Goal: Task Accomplishment & Management: Complete application form

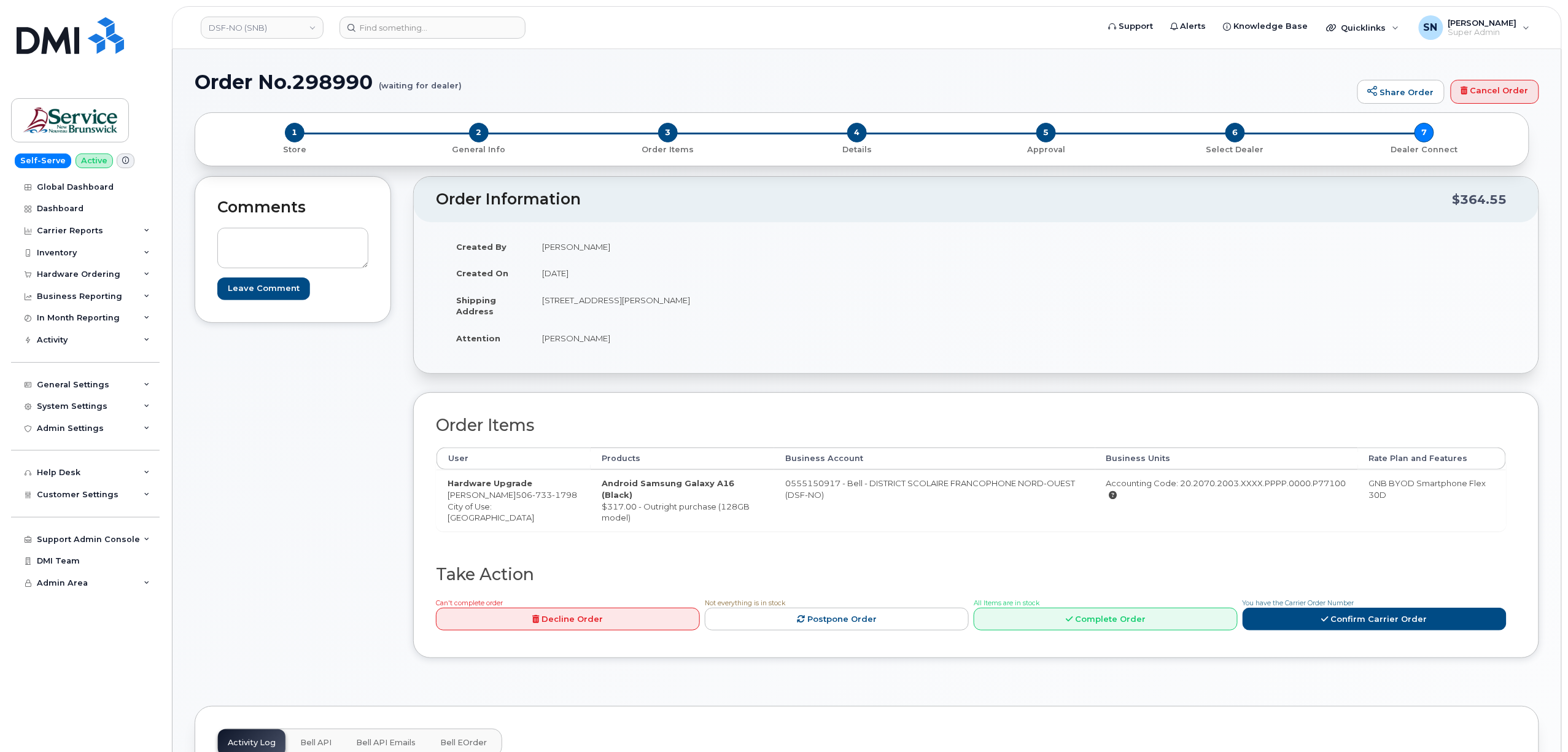
click at [729, 81] on h1 "Order No.298990 (waiting for dealer)" at bounding box center [773, 82] width 1157 height 22
drag, startPoint x: 514, startPoint y: 497, endPoint x: 519, endPoint y: 506, distance: 10.3
click at [519, 506] on td "Hardware Upgrade Sylvie Ouellette 506 733 1798 City of Use: Edmundston" at bounding box center [514, 500] width 154 height 61
copy span "506 733 1798"
drag, startPoint x: 449, startPoint y: 495, endPoint x: 507, endPoint y: 496, distance: 58.0
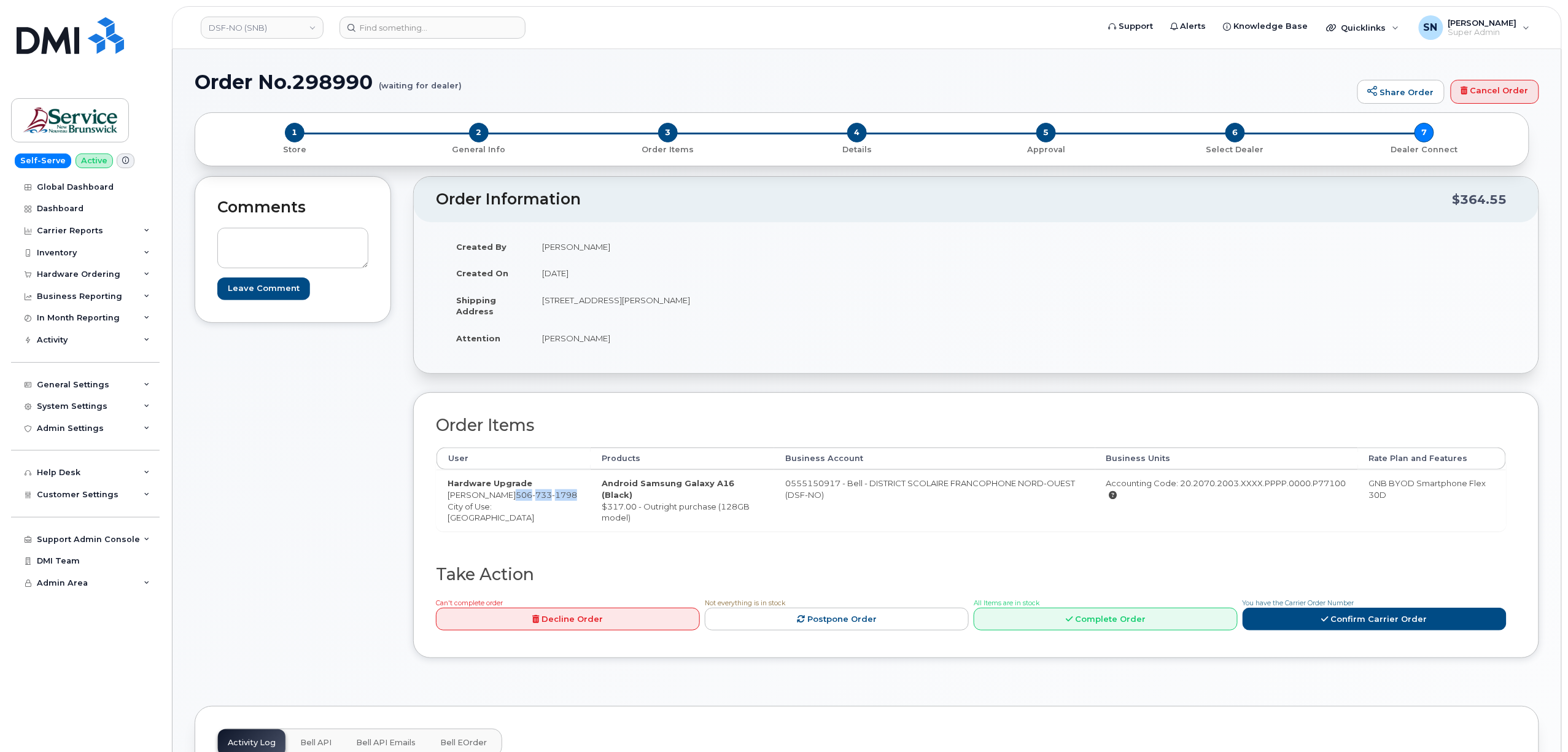
click at [507, 496] on td "Hardware Upgrade Sylvie Ouellette 506 733 1798 City of Use: Edmundston" at bounding box center [514, 500] width 154 height 61
copy td "[PERSON_NAME]"
click at [521, 504] on td "Hardware Upgrade Sylvie Ouellette 506 733 1798 City of Use: Edmundston" at bounding box center [514, 500] width 154 height 61
drag, startPoint x: 512, startPoint y: 495, endPoint x: 525, endPoint y: 504, distance: 15.8
click at [525, 504] on td "Hardware Upgrade Sylvie Ouellette 506 733 1798 City of Use: Edmundston" at bounding box center [514, 500] width 154 height 61
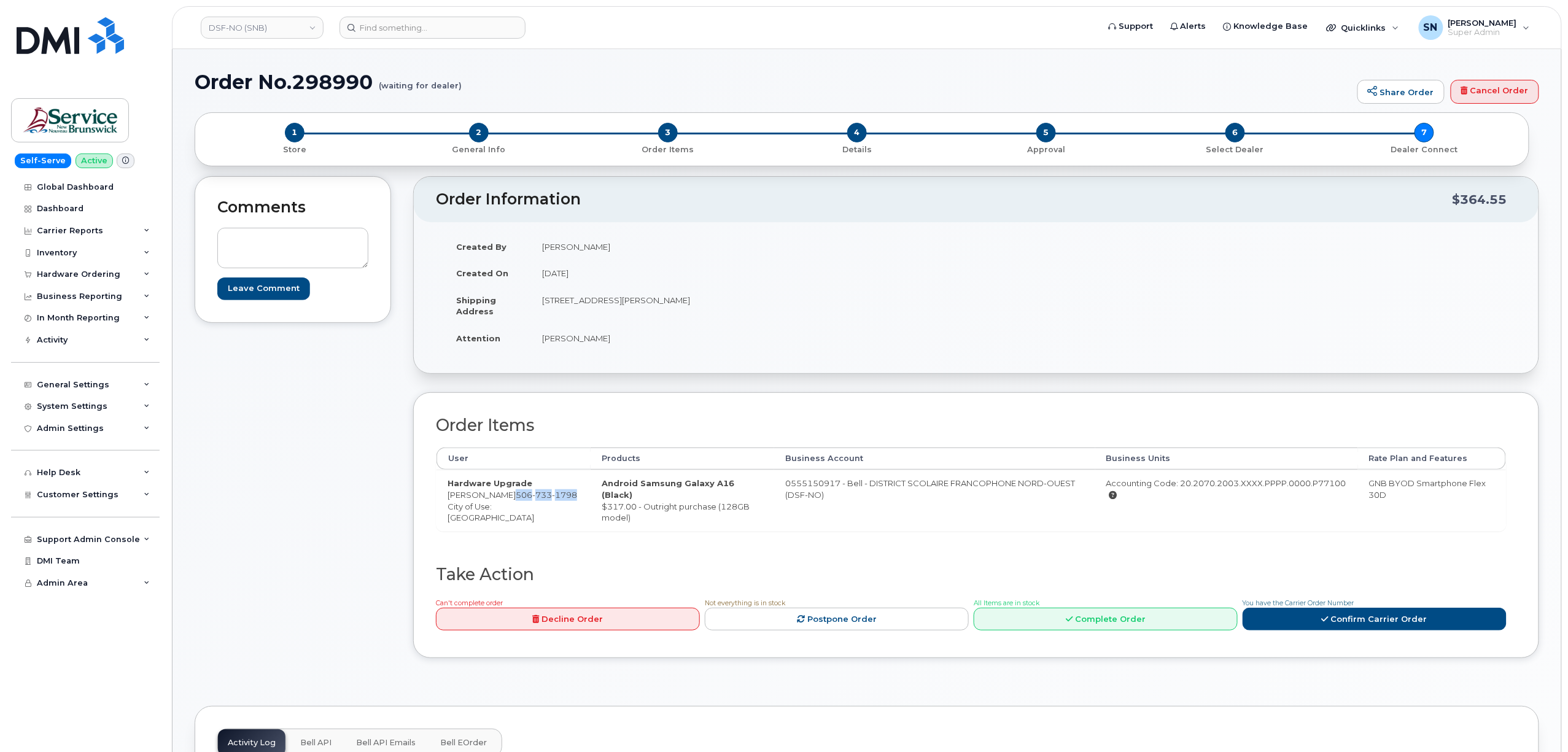
copy span "506 733 1798"
drag, startPoint x: 430, startPoint y: 501, endPoint x: 441, endPoint y: 495, distance: 12.5
click at [430, 500] on div "Order Items User Products Business Account Business Units Rate Plan and Feature…" at bounding box center [976, 525] width 1126 height 266
drag, startPoint x: 446, startPoint y: 495, endPoint x: 509, endPoint y: 499, distance: 63.1
click at [509, 499] on td "Hardware Upgrade Sylvie Ouellette 506 733 1798 City of Use: Edmundston" at bounding box center [514, 500] width 154 height 61
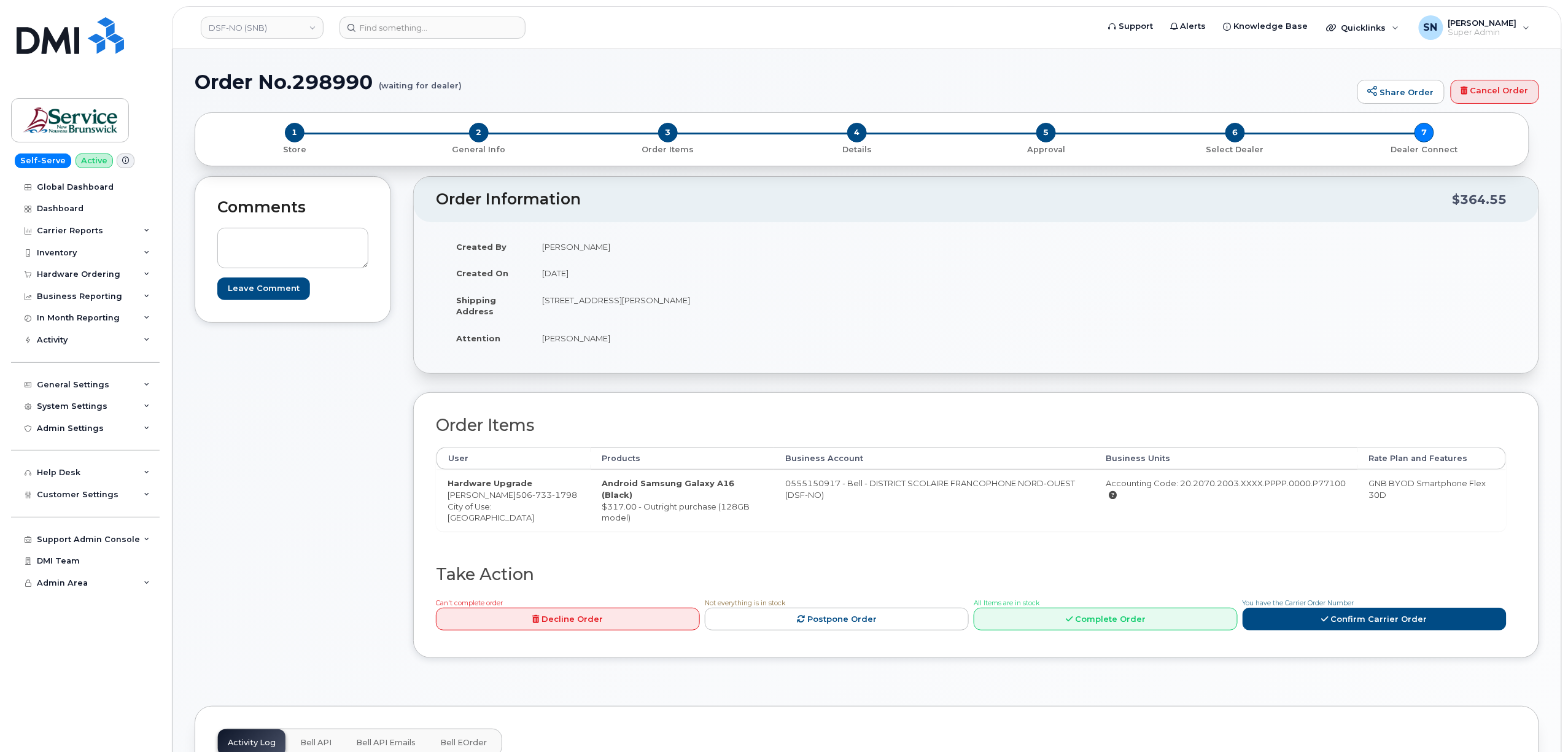
copy td "Sylvie Ouellette"
click at [514, 386] on div "Order Information $364.55 Created By Marc-Andre Laforge Created On August 22, 2…" at bounding box center [976, 427] width 1126 height 500
drag, startPoint x: 543, startPoint y: 298, endPoint x: 604, endPoint y: 306, distance: 61.5
click at [604, 306] on td "298 Rue Martin Edmundston New Brunswick E3V 5E5" at bounding box center [749, 306] width 436 height 38
copy td "298 Rue Martin"
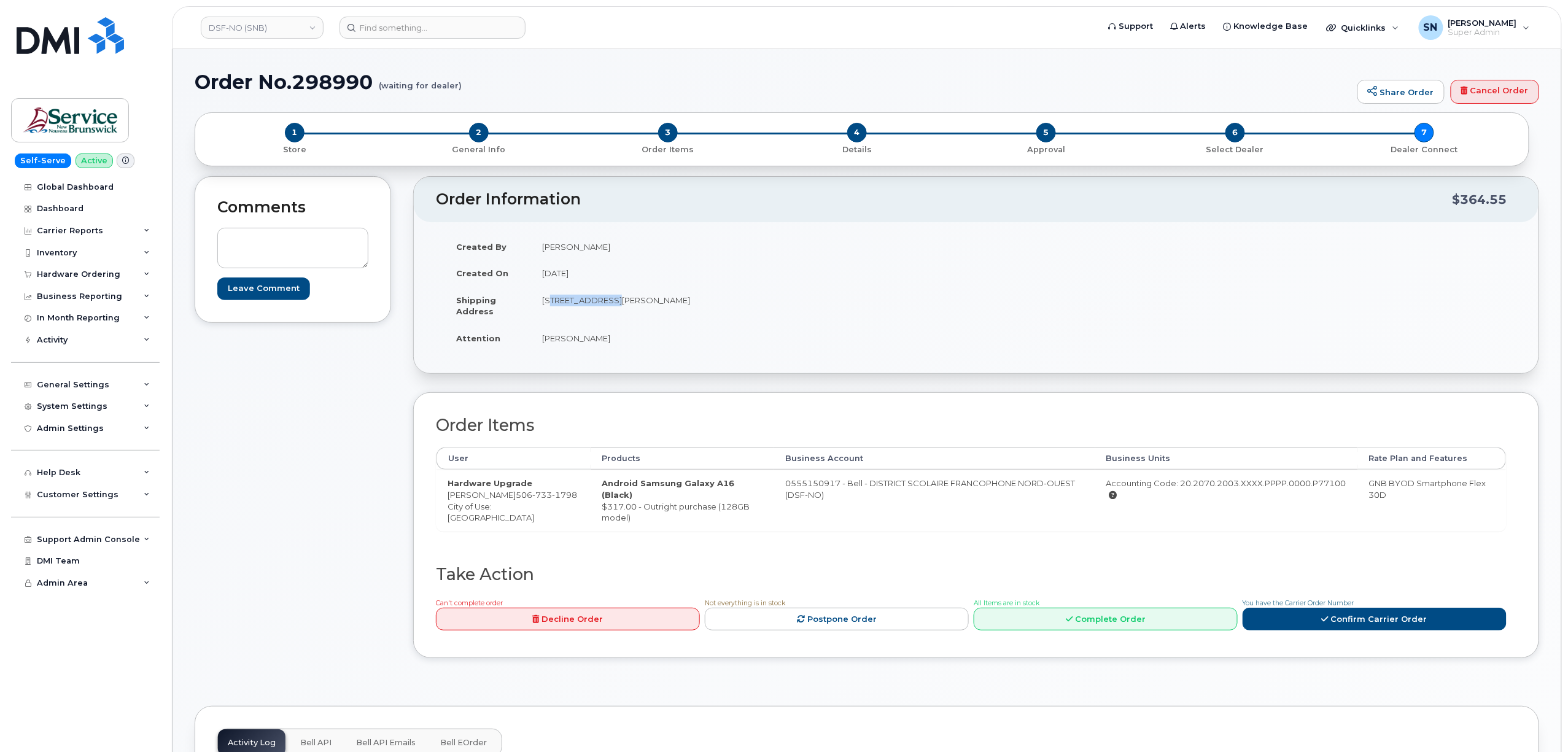
drag, startPoint x: 729, startPoint y: 300, endPoint x: 762, endPoint y: 306, distance: 33.5
click at [762, 306] on td "298 Rue Martin Edmundston New Brunswick E3V 5E5" at bounding box center [749, 306] width 436 height 38
copy td "E3V 5E5"
drag, startPoint x: 449, startPoint y: 499, endPoint x: 506, endPoint y: 501, distance: 57.0
click at [506, 501] on td "Hardware Upgrade Sylvie Ouellette 506 733 1798 City of Use: Edmundston" at bounding box center [514, 500] width 154 height 61
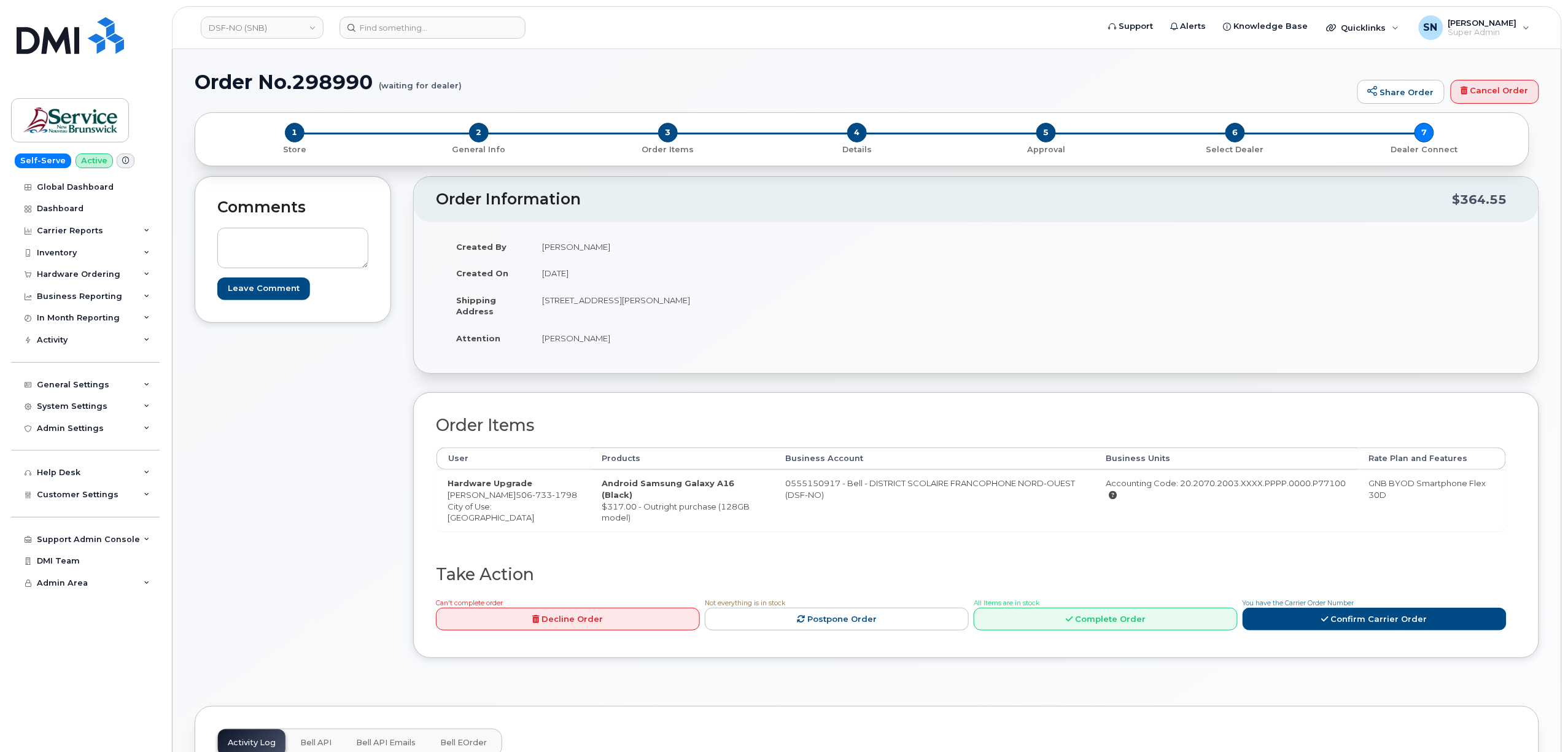
click at [582, 316] on td "298 Rue Martin Edmundston New Brunswick E3V 5E5" at bounding box center [749, 306] width 436 height 38
drag, startPoint x: 542, startPoint y: 336, endPoint x: 623, endPoint y: 342, distance: 81.2
click at [623, 342] on td "Marc-André Laforge" at bounding box center [749, 338] width 436 height 27
copy td "Marc-André Laforge"
click at [539, 509] on td "Hardware Upgrade Sylvie Ouellette 506 733 1798 City of Use: Edmundston" at bounding box center [514, 500] width 154 height 61
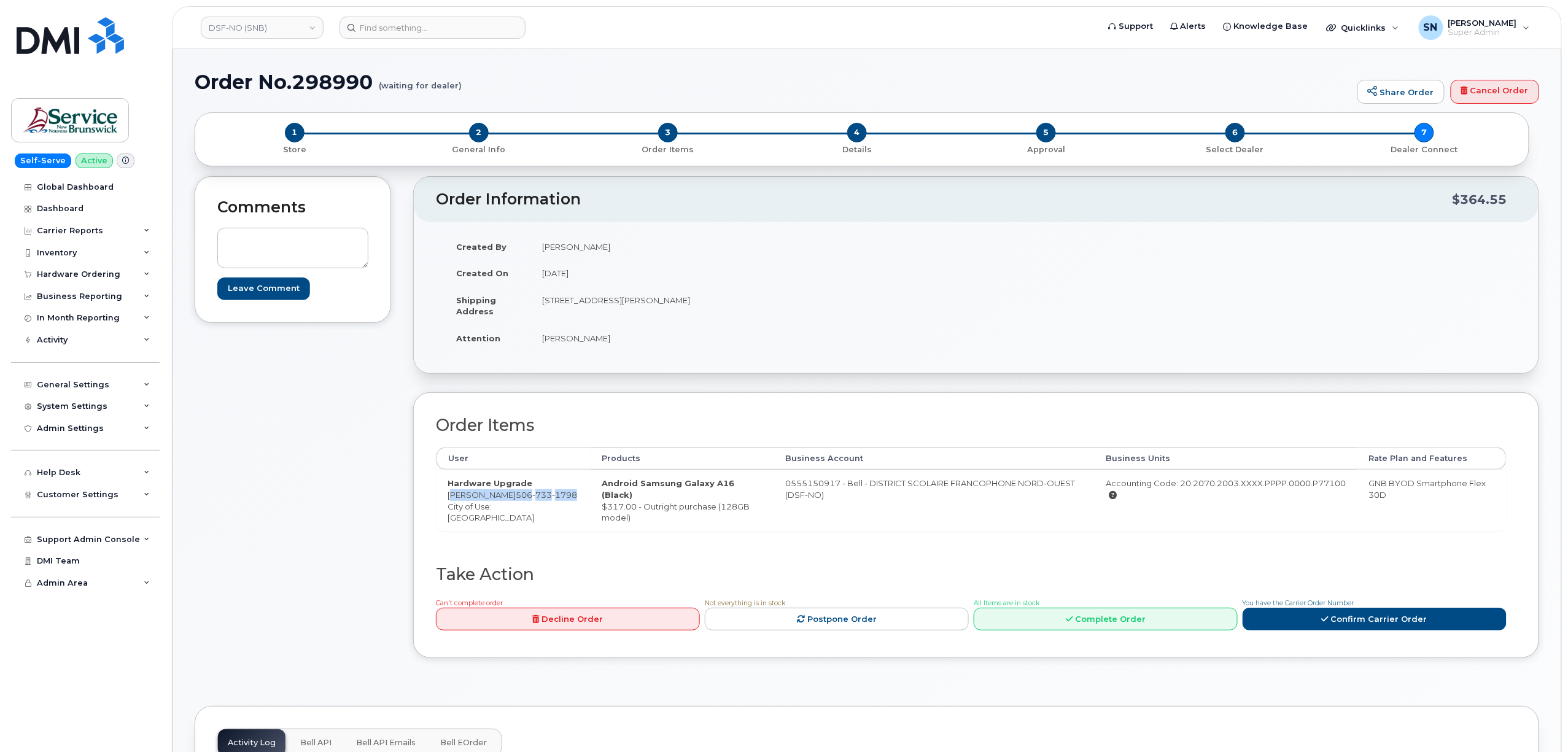
drag, startPoint x: 448, startPoint y: 497, endPoint x: 487, endPoint y: 504, distance: 39.6
click at [487, 504] on td "Hardware Upgrade Sylvie Ouellette 506 733 1798 City of Use: Edmundston" at bounding box center [514, 500] width 154 height 61
copy td "Sylvie Ouellette 506 733 1798"
drag, startPoint x: 781, startPoint y: 486, endPoint x: 831, endPoint y: 487, distance: 50.0
click at [831, 487] on td "0555150917 - Bell - DISTRICT SCOLAIRE FRANCOPHONE NORD-OUEST (DSF-NO)" at bounding box center [934, 500] width 321 height 61
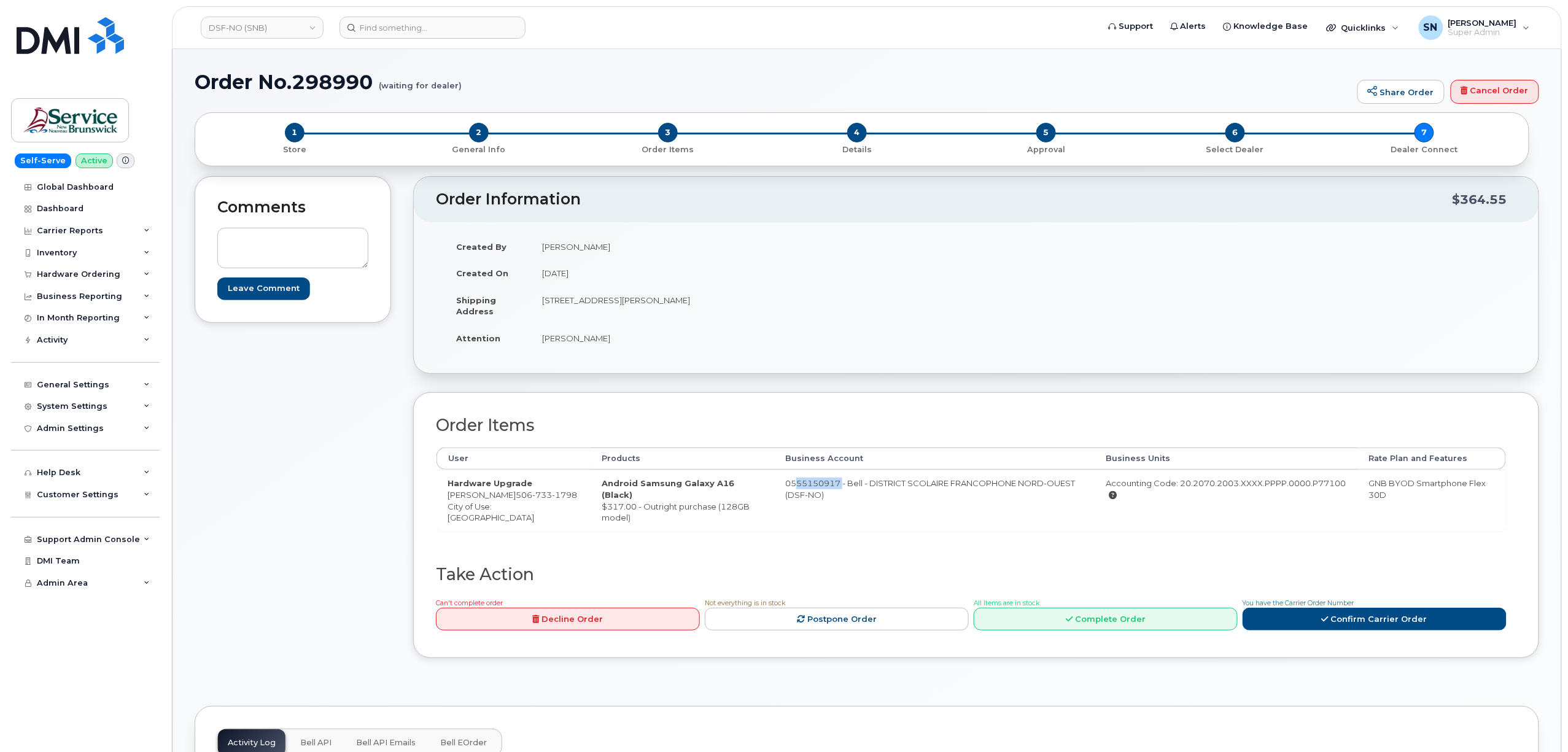
copy td "555150917"
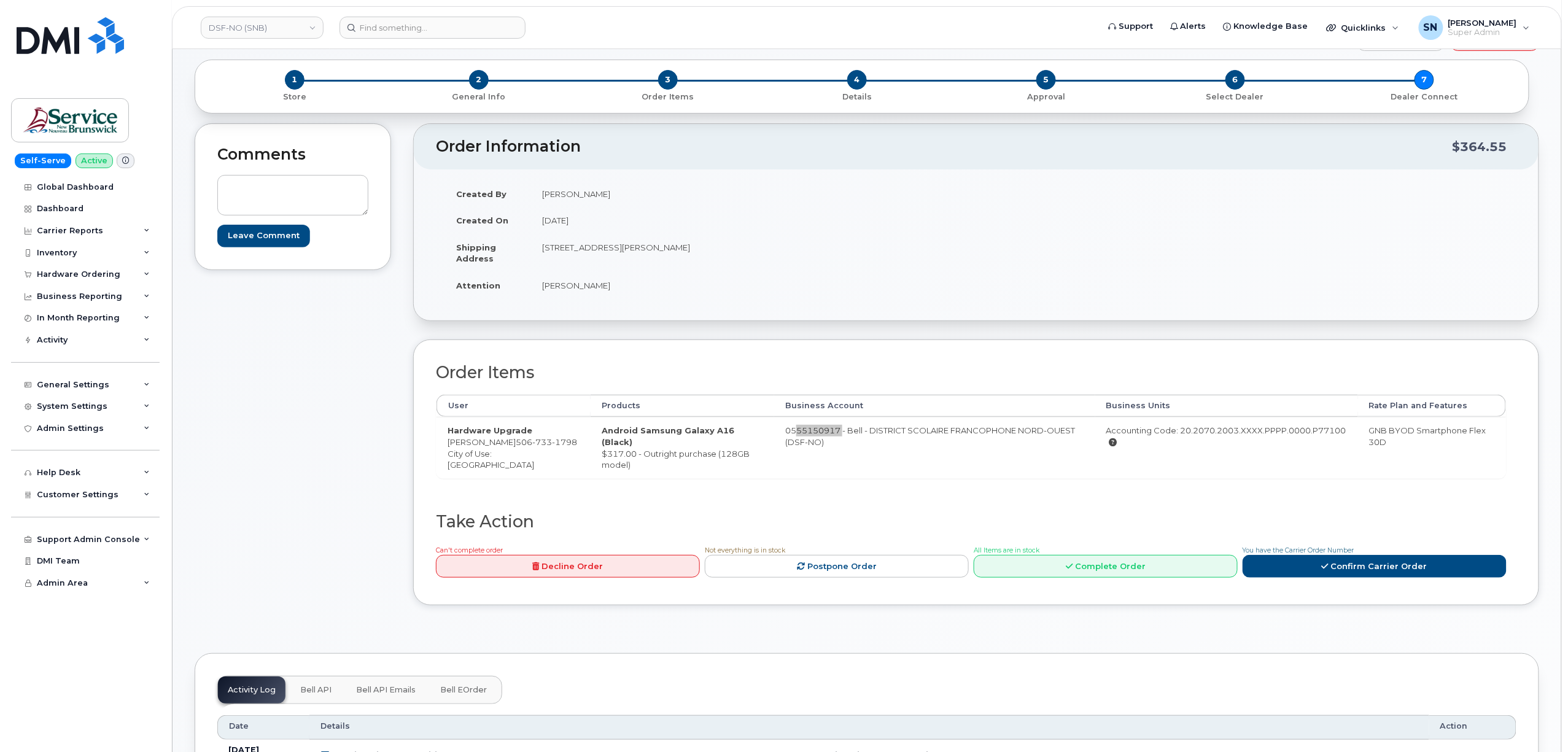
scroll to position [82, 0]
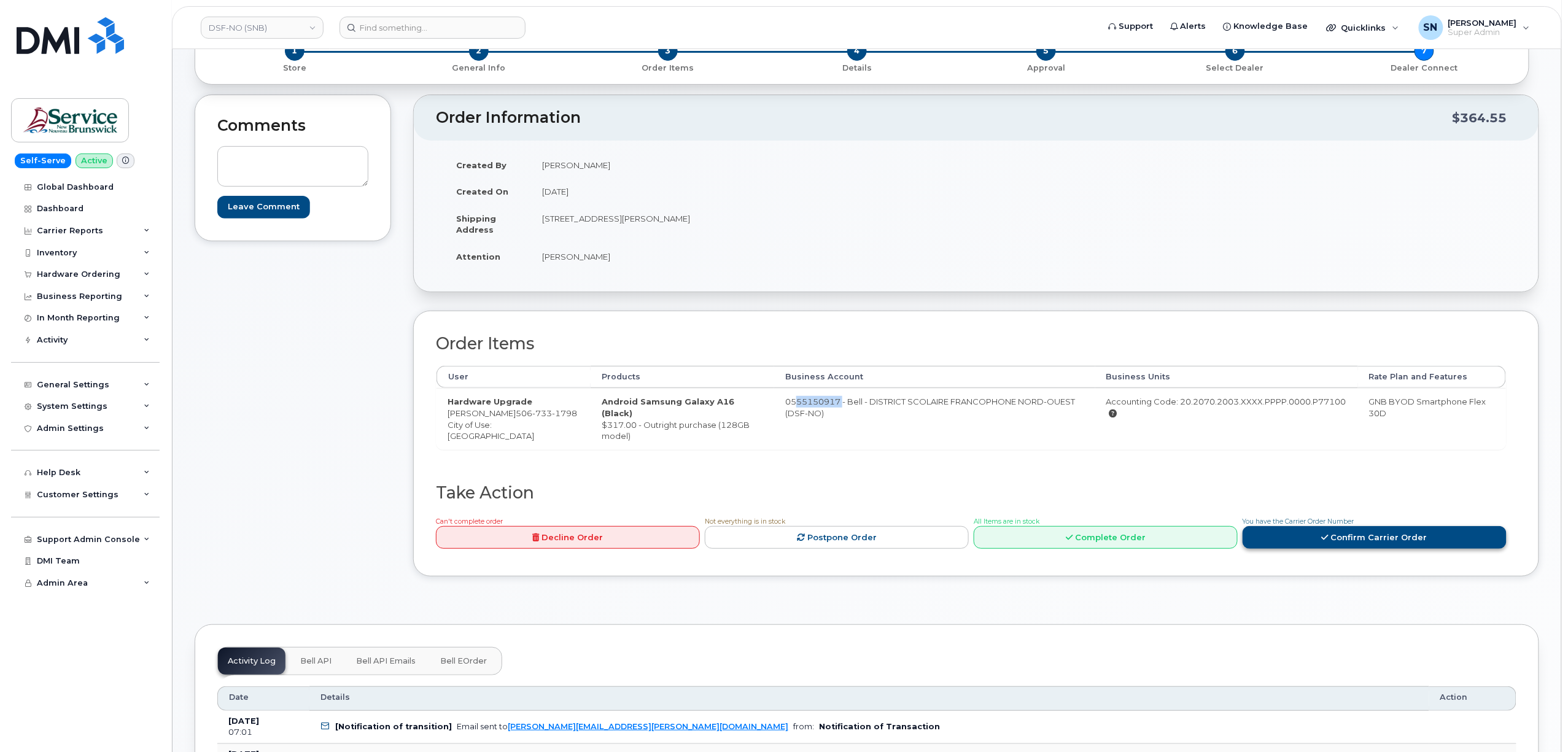
click at [1444, 531] on link "Confirm Carrier Order" at bounding box center [1375, 537] width 264 height 23
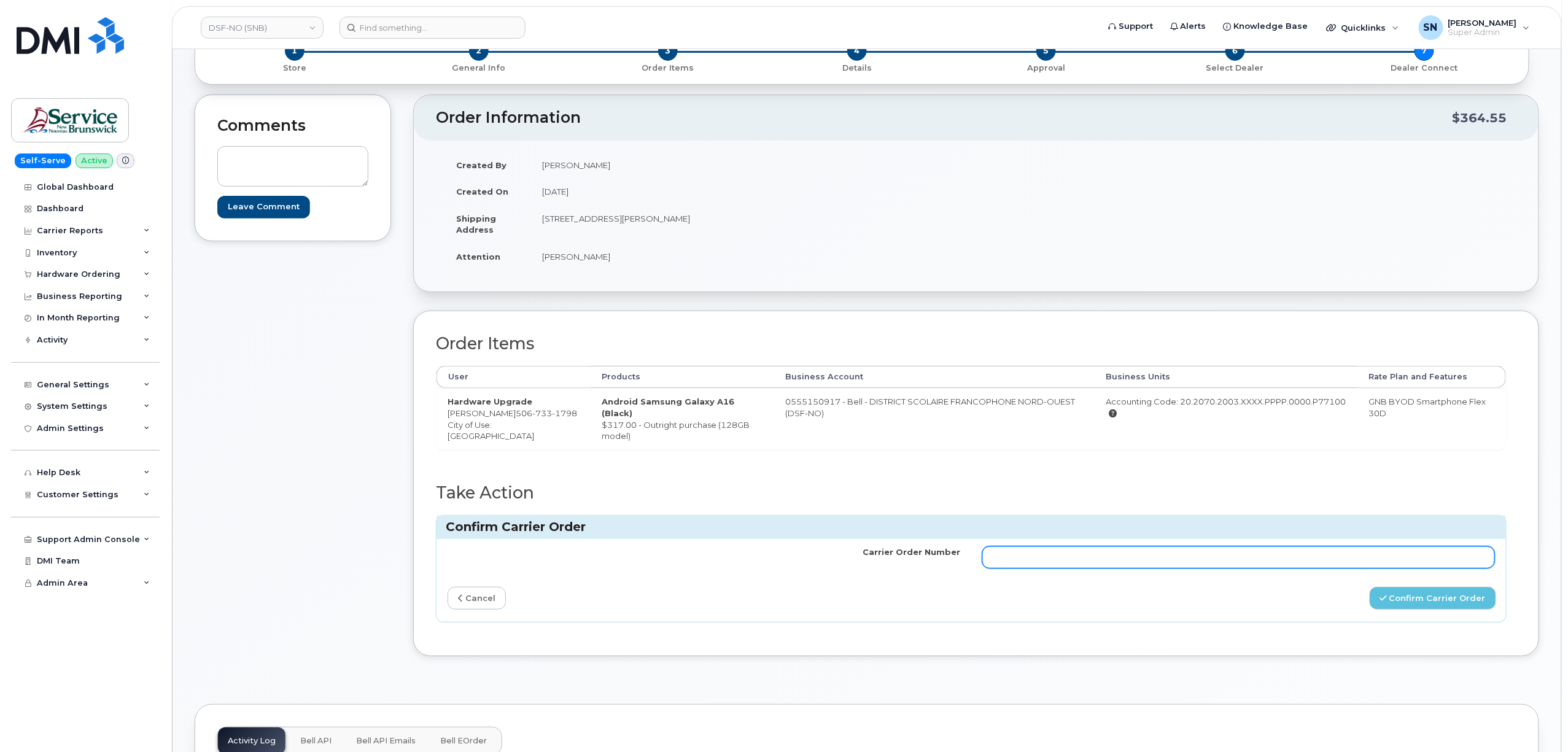
click at [1198, 566] on input "Carrier Order Number" at bounding box center [1239, 557] width 513 height 22
paste input "3008882"
type input "3008882"
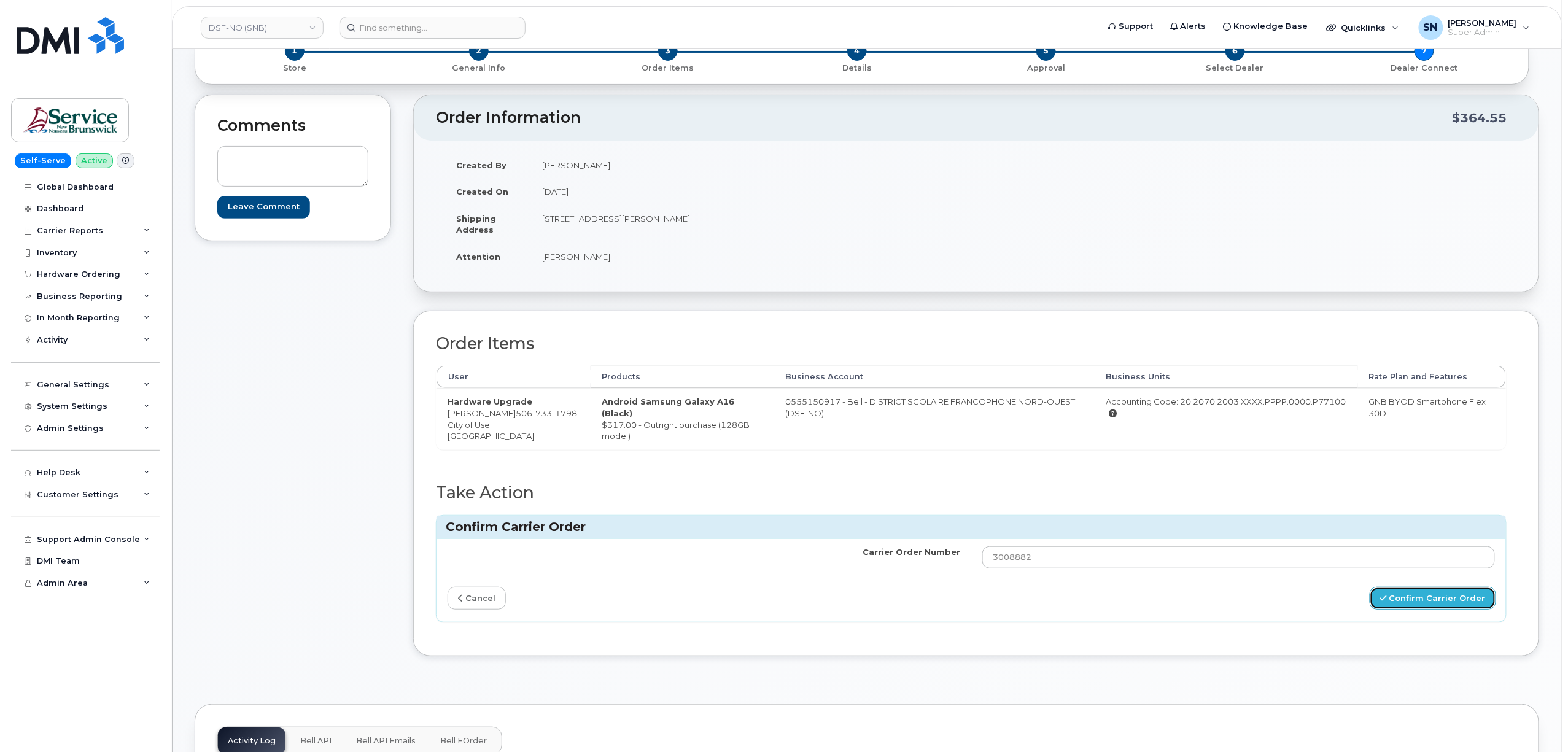
click at [1447, 610] on button "Confirm Carrier Order" at bounding box center [1433, 598] width 127 height 23
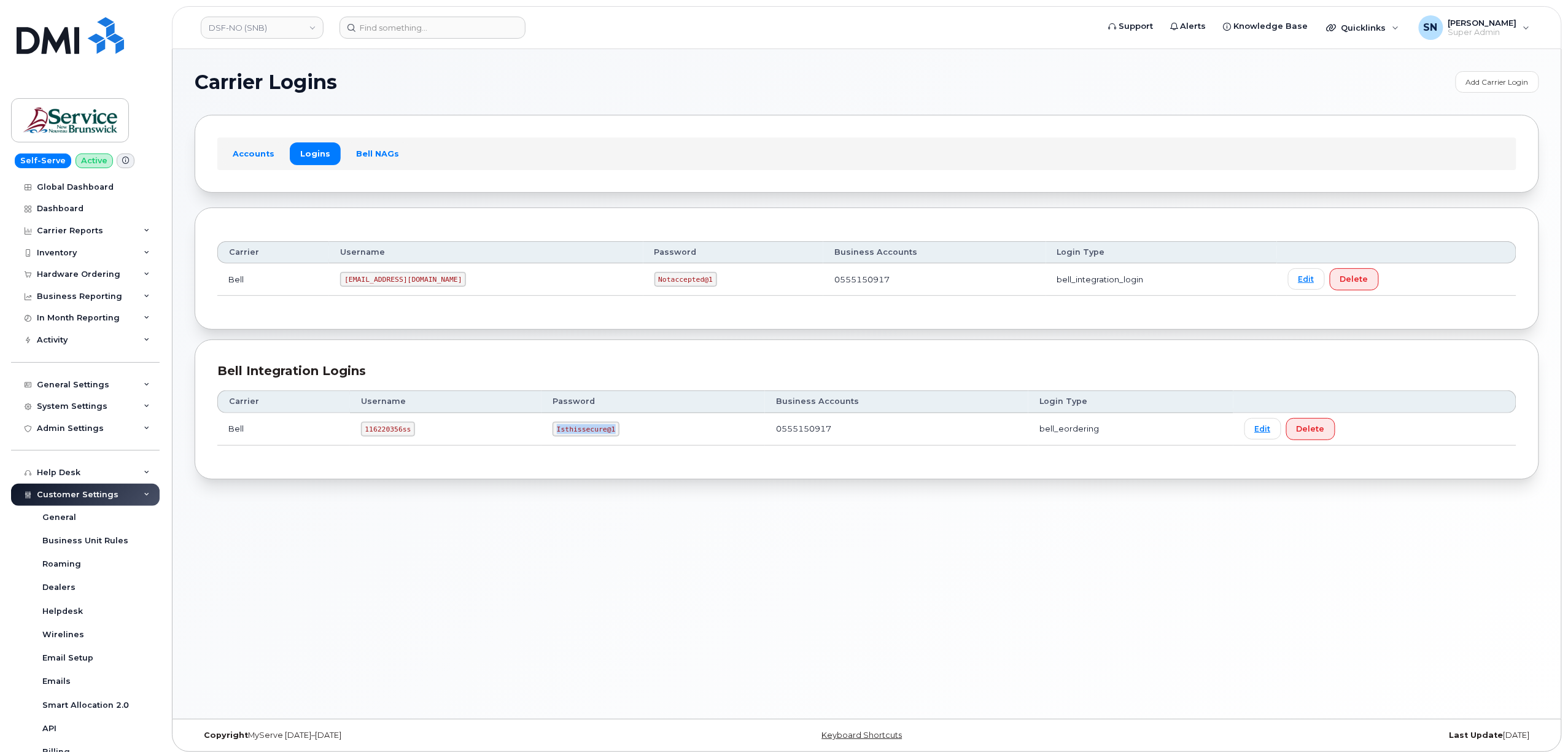
scroll to position [193, 0]
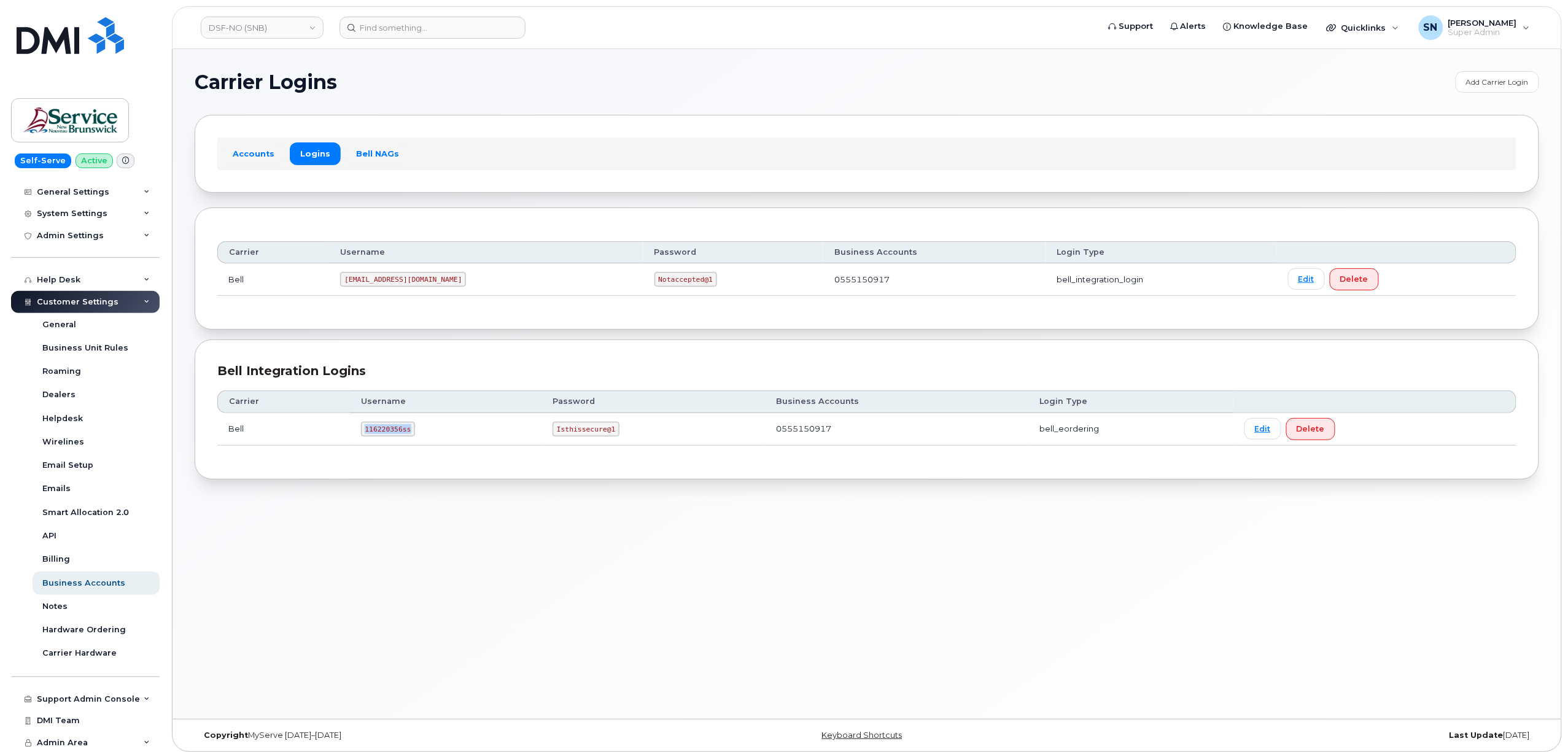
drag, startPoint x: 363, startPoint y: 430, endPoint x: 409, endPoint y: 444, distance: 48.1
click at [409, 444] on td "116220356ss" at bounding box center [446, 429] width 192 height 33
click at [387, 469] on div "Bell Integration Logins Carrier Username Password Business Accounts Login Type …" at bounding box center [867, 410] width 1345 height 140
drag, startPoint x: 362, startPoint y: 435, endPoint x: 405, endPoint y: 438, distance: 43.1
click at [405, 436] on code "116220356ss" at bounding box center [389, 429] width 55 height 15
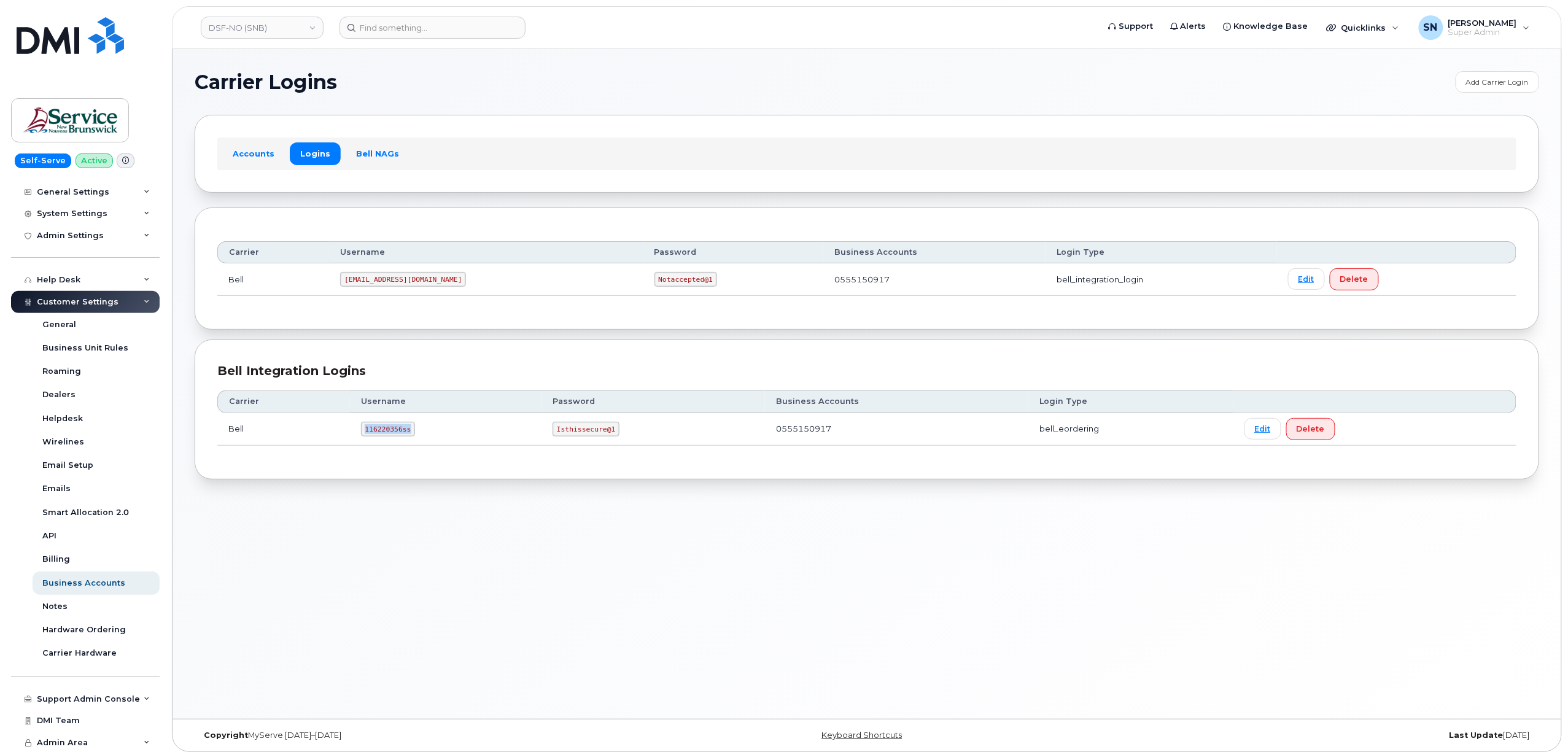
copy code "116220356ss"
drag, startPoint x: 555, startPoint y: 435, endPoint x: 624, endPoint y: 438, distance: 69.1
click at [624, 438] on td "Isthissecure@1" at bounding box center [653, 429] width 223 height 33
copy code "Isthissecure@1"
click at [291, 18] on link "DSF-NO (SNB)" at bounding box center [262, 27] width 123 height 22
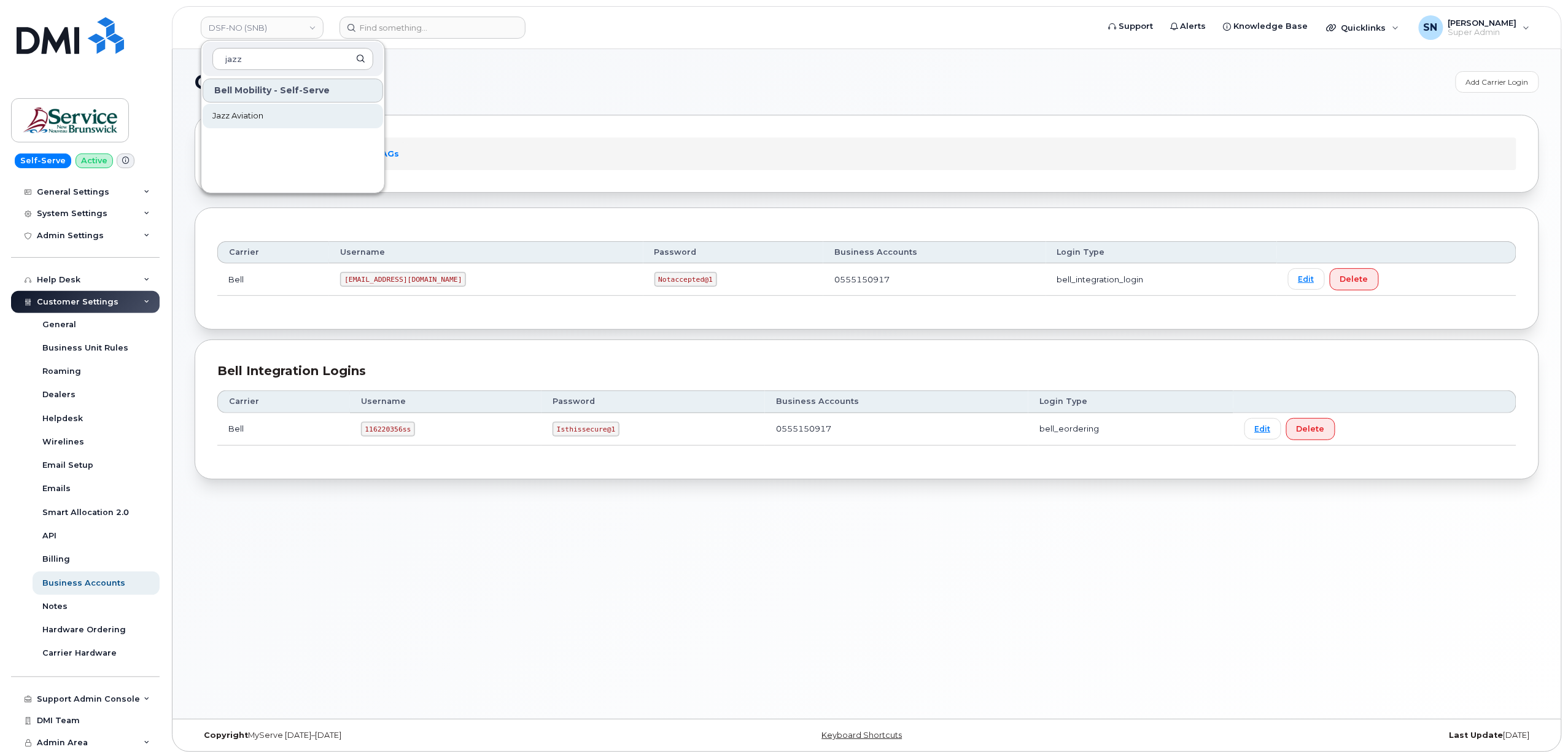
type input "jazz"
click at [282, 118] on link "Jazz Aviation" at bounding box center [293, 116] width 180 height 25
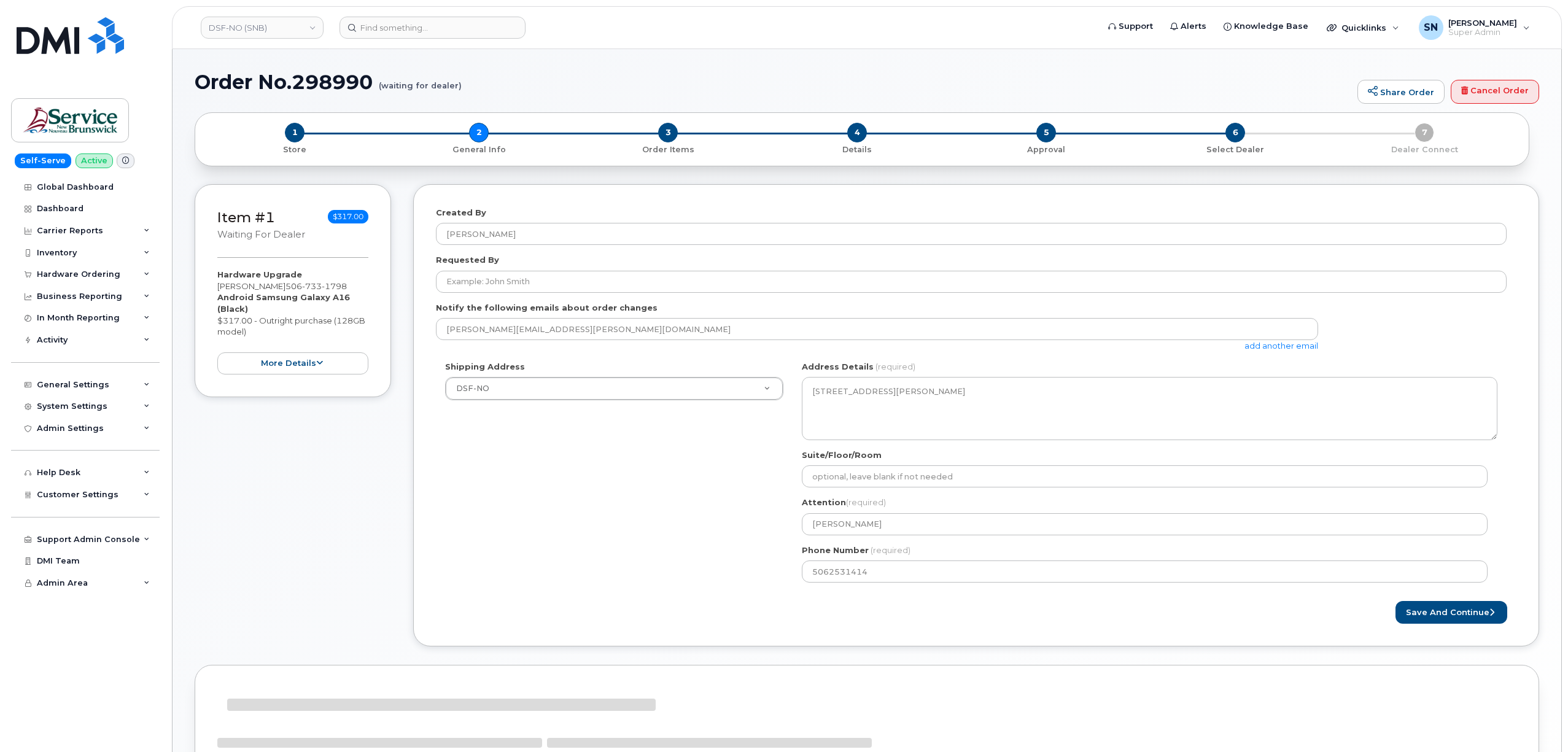
select select
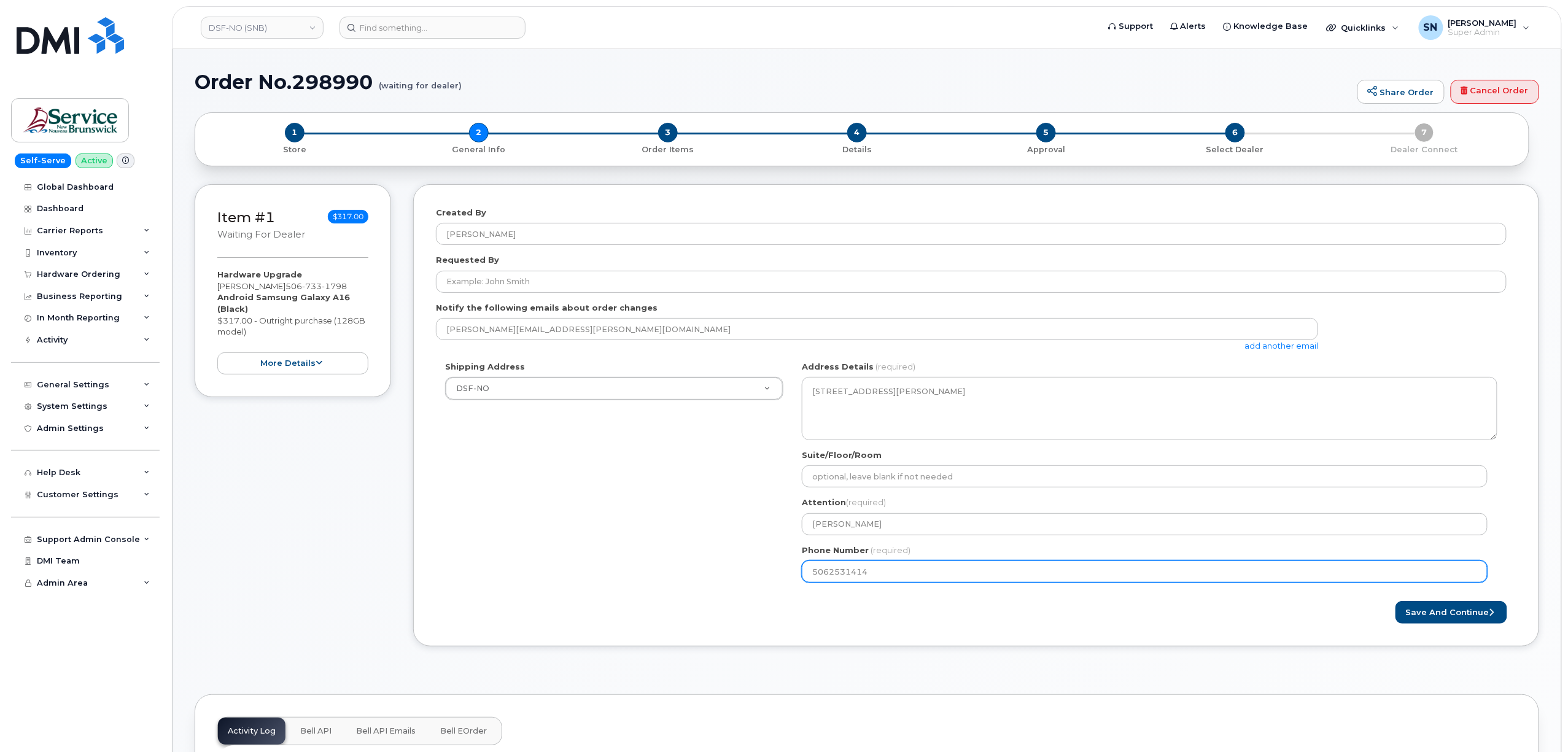
drag, startPoint x: 881, startPoint y: 571, endPoint x: 770, endPoint y: 578, distance: 111.2
click at [772, 578] on div "Shipping Address DSF-NO New Address ASD-E Main Office ASD-N Bathurst Education …" at bounding box center [971, 476] width 1071 height 231
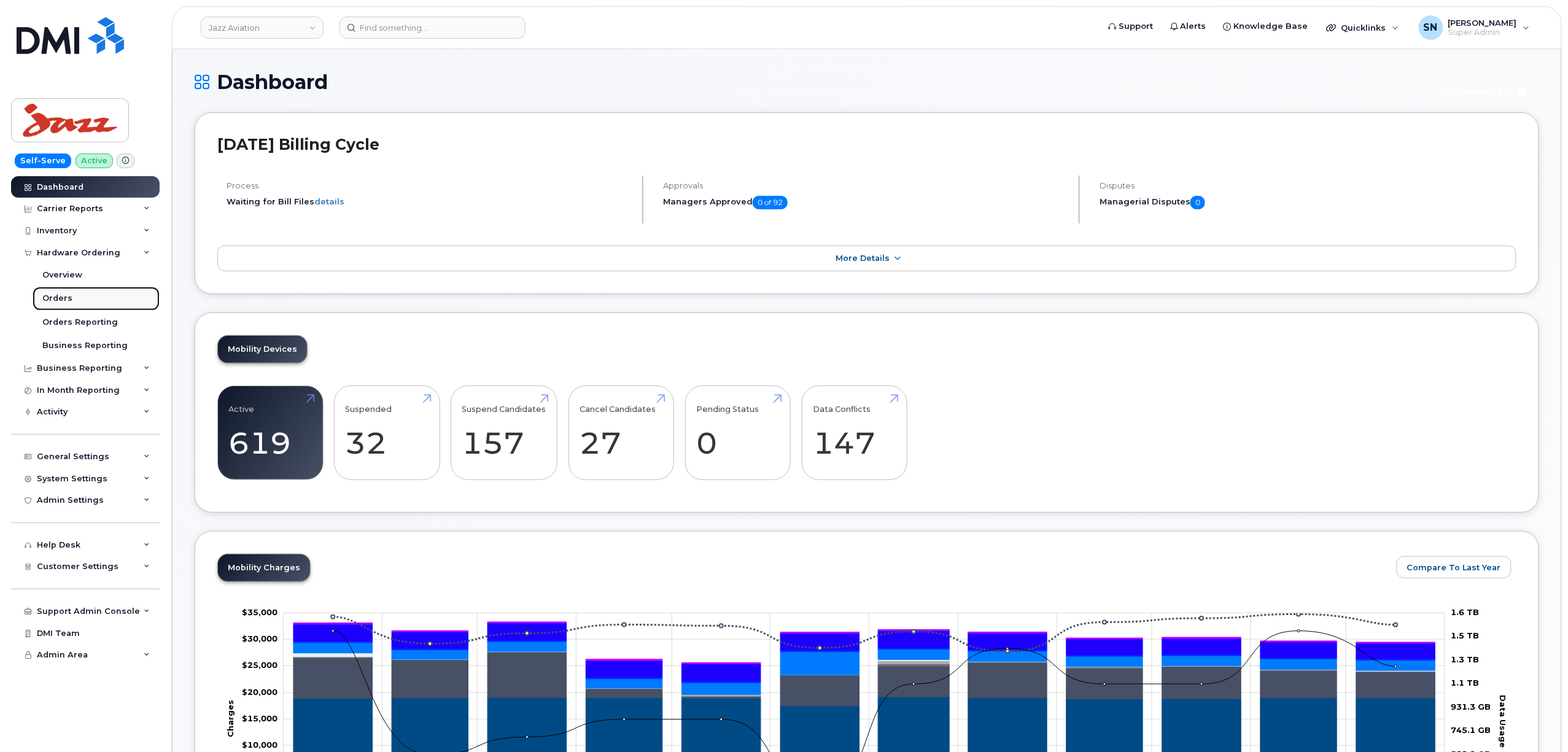
click at [60, 305] on link "Orders" at bounding box center [96, 299] width 127 height 24
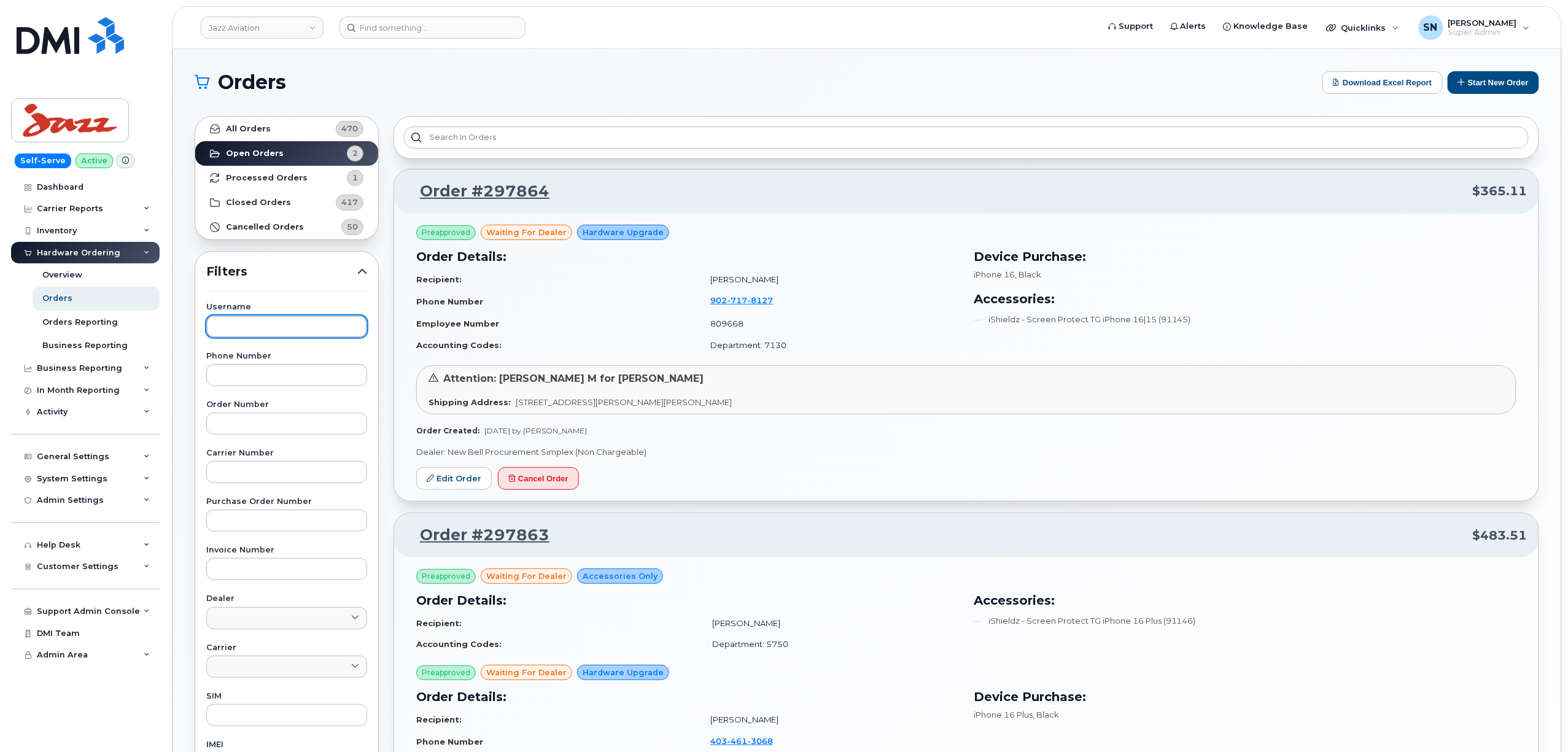
click at [280, 325] on input "text" at bounding box center [287, 327] width 161 height 22
paste input "Alexander"
type input "Alexander"
click at [289, 131] on link "All Orders 470" at bounding box center [287, 129] width 183 height 25
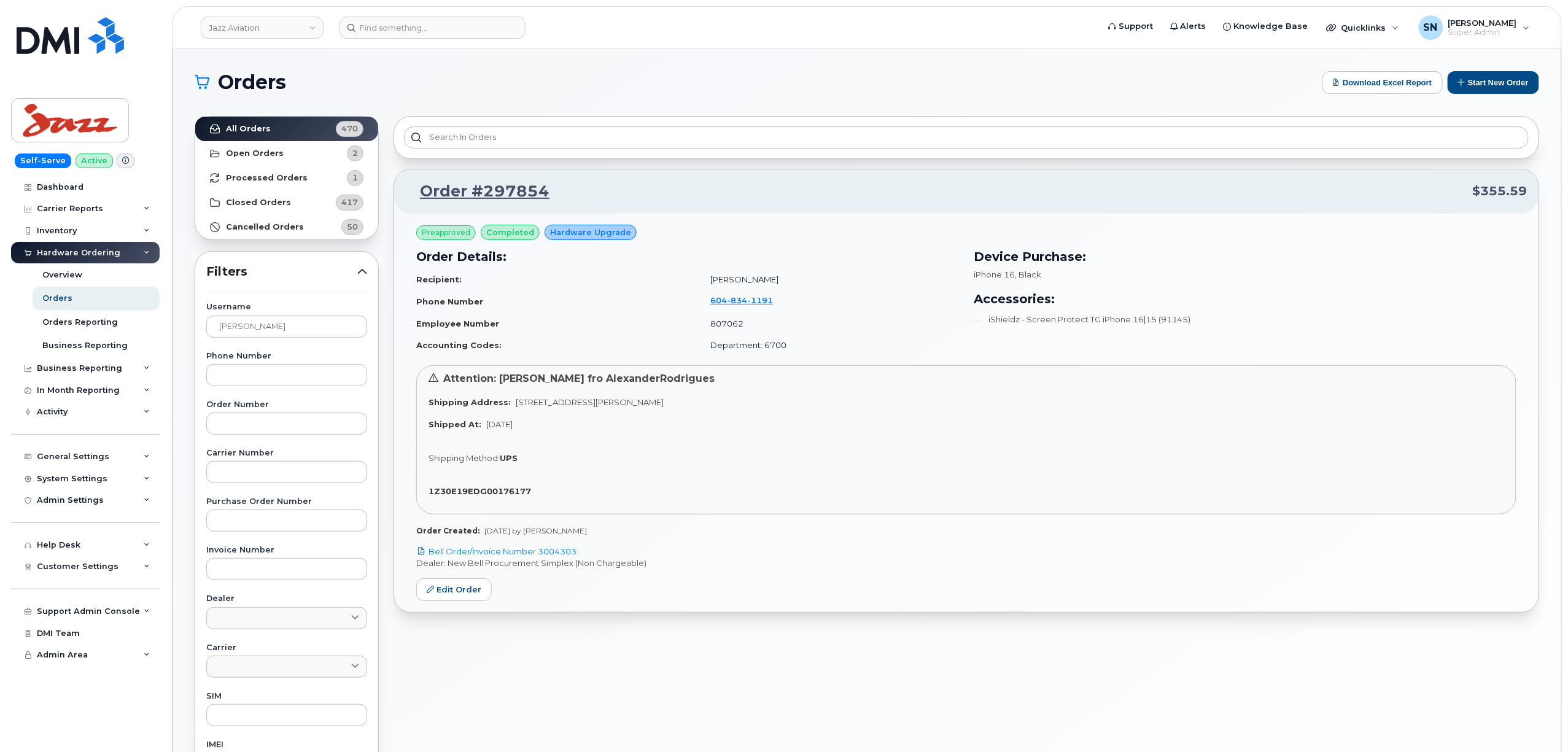
drag, startPoint x: 510, startPoint y: 402, endPoint x: 719, endPoint y: 405, distance: 209.0
click at [664, 405] on span "5520 Miller Rd Richmond British Columbia V7B 1L9" at bounding box center [589, 402] width 148 height 10
copy span "5520 Miller Rd Richmond British Columbia V7B 1L9"
click at [285, 426] on input "text" at bounding box center [287, 424] width 161 height 22
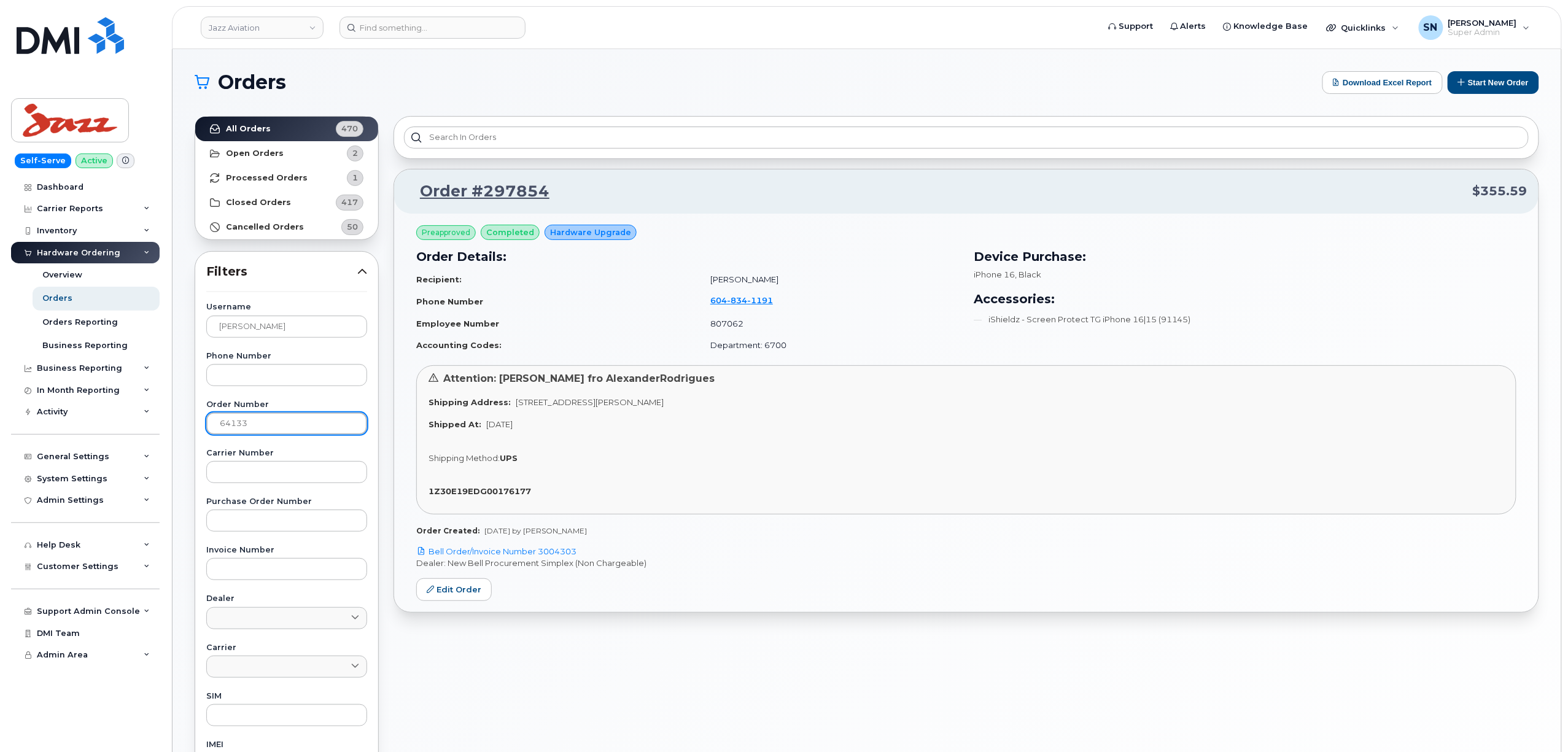
type input "64133"
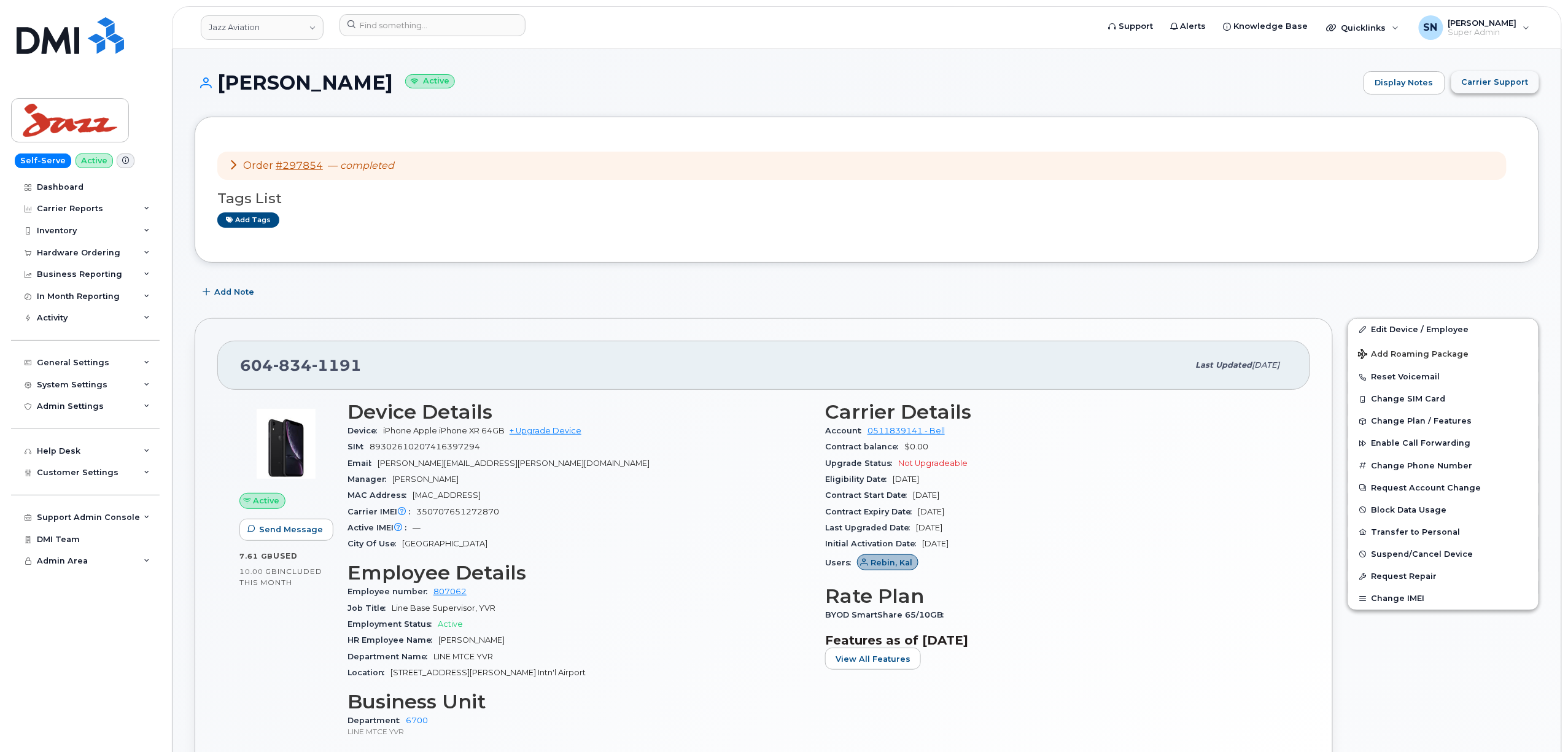
click at [1492, 92] on button "Carrier Support" at bounding box center [1495, 82] width 88 height 22
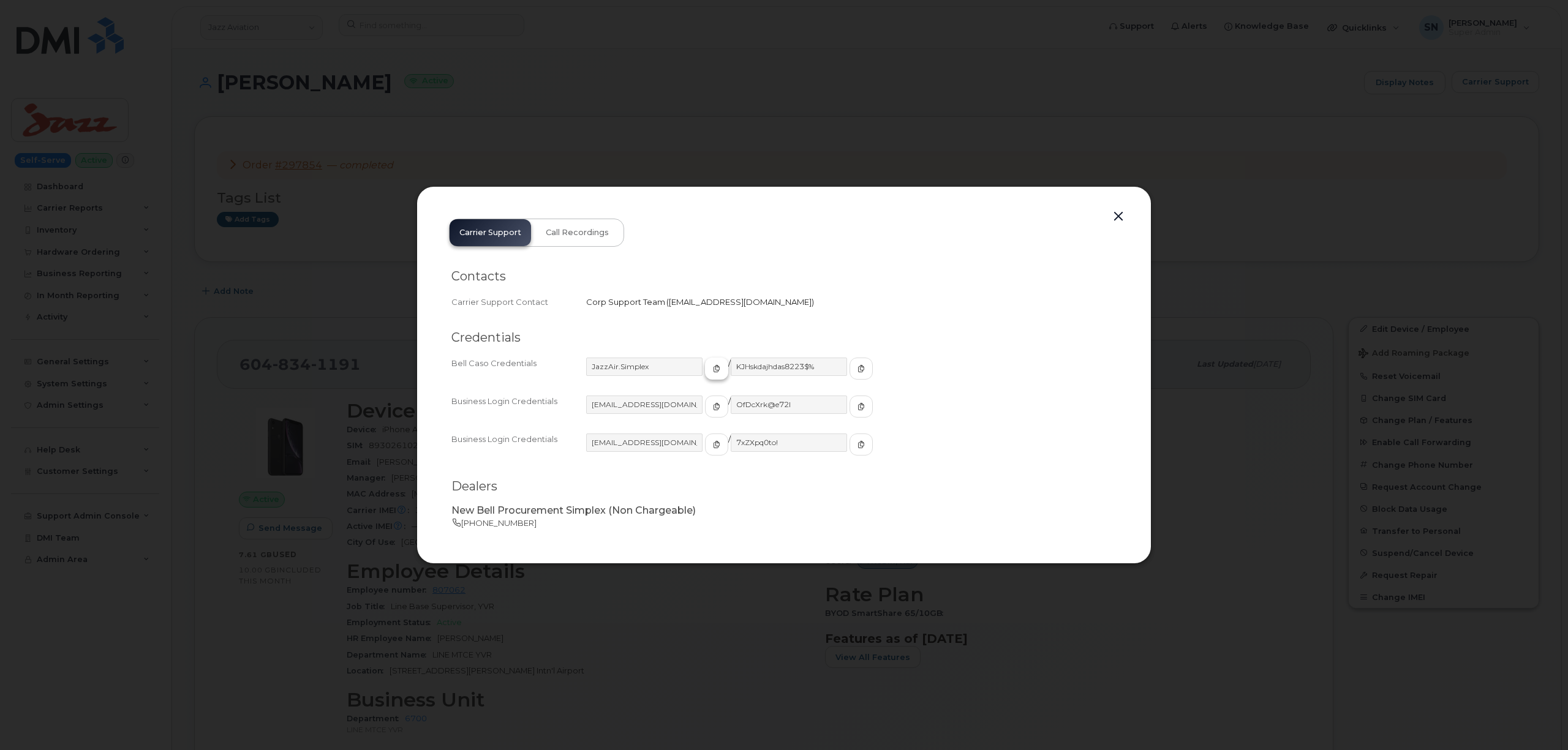
click at [705, 371] on button "button" at bounding box center [717, 369] width 23 height 22
click at [849, 375] on button "button" at bounding box center [861, 369] width 23 height 22
click at [1121, 216] on button "button" at bounding box center [1118, 217] width 18 height 17
